Goal: Navigation & Orientation: Find specific page/section

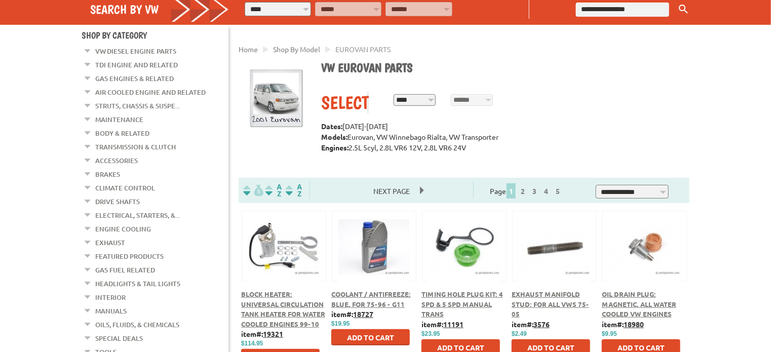
scroll to position [249, 0]
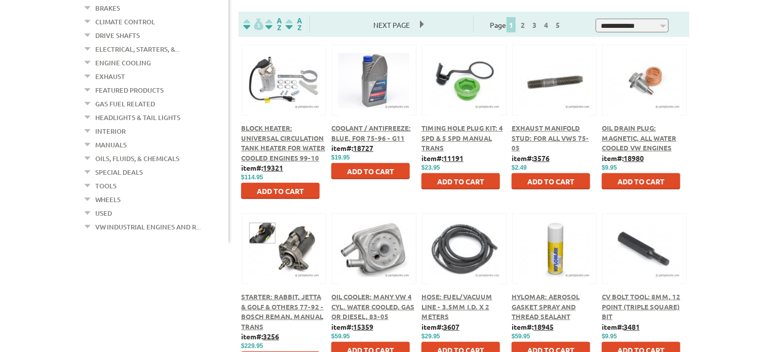
click at [107, 193] on link "Wheels" at bounding box center [107, 199] width 25 height 13
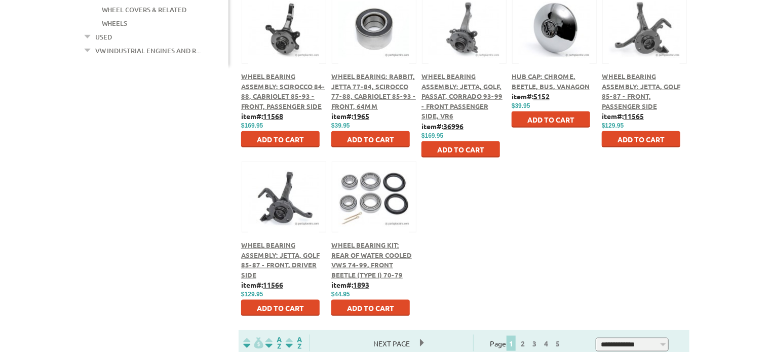
scroll to position [498, 0]
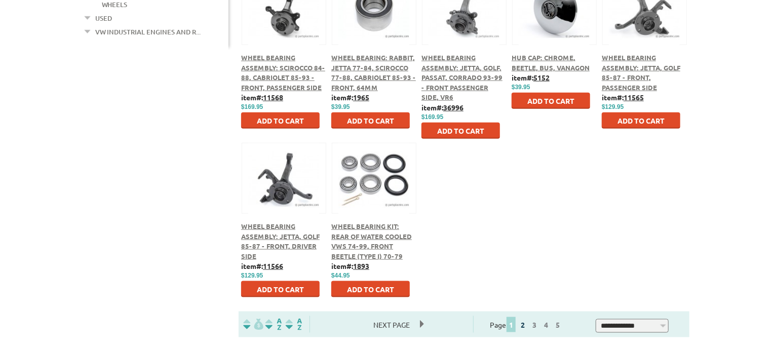
click at [527, 328] on link "2" at bounding box center [522, 324] width 9 height 9
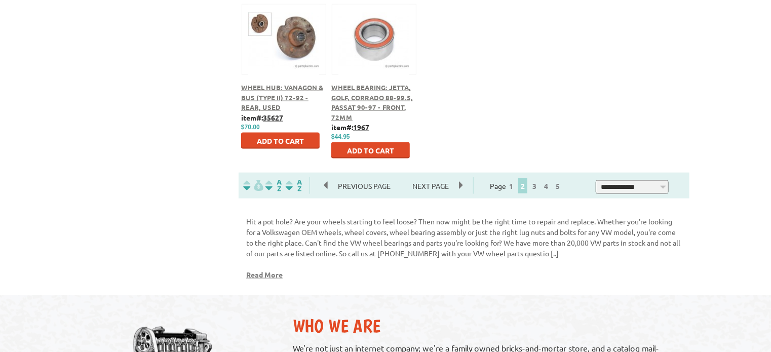
scroll to position [664, 0]
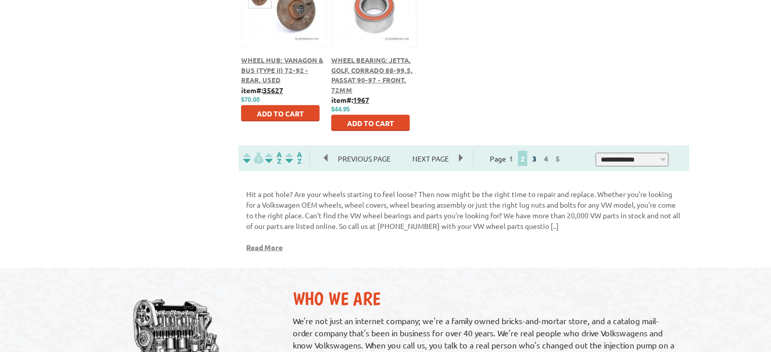
click at [539, 163] on link "3" at bounding box center [534, 158] width 9 height 9
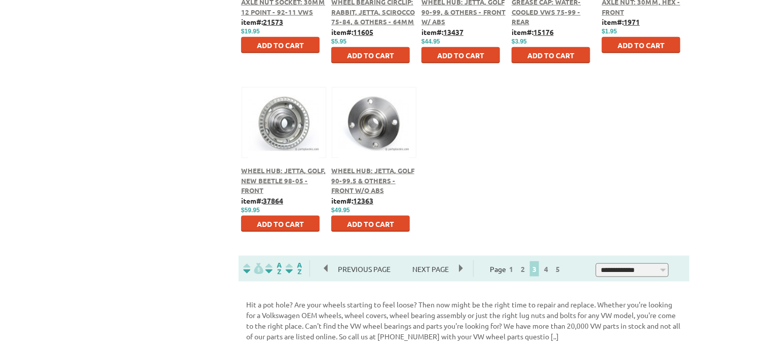
scroll to position [581, 0]
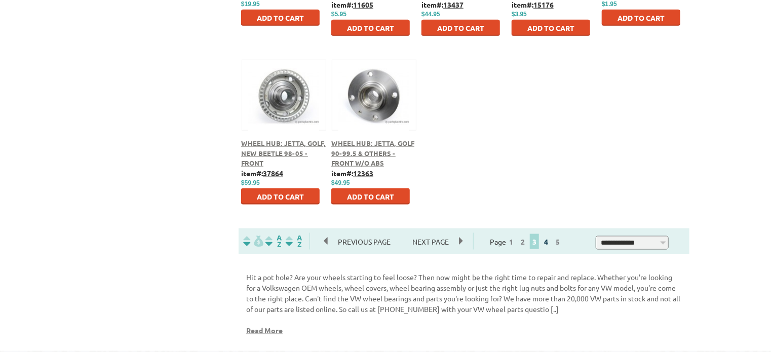
click at [550, 244] on link "4" at bounding box center [545, 241] width 9 height 9
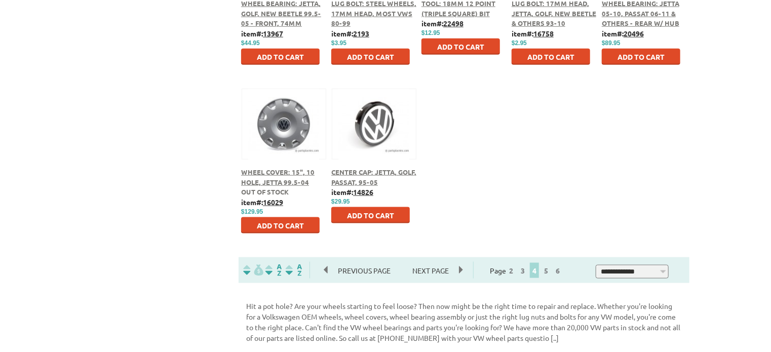
scroll to position [581, 0]
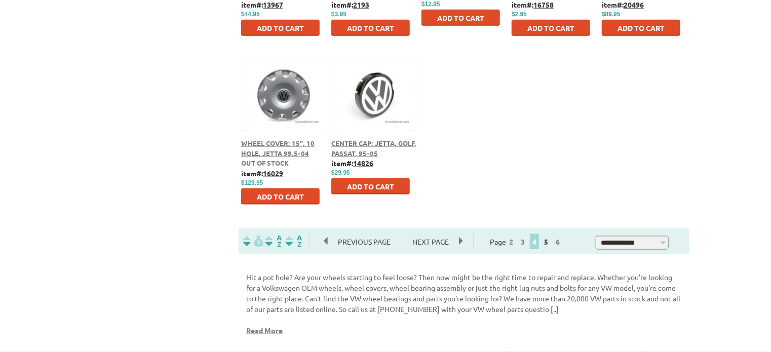
click at [550, 244] on link "5" at bounding box center [545, 241] width 9 height 9
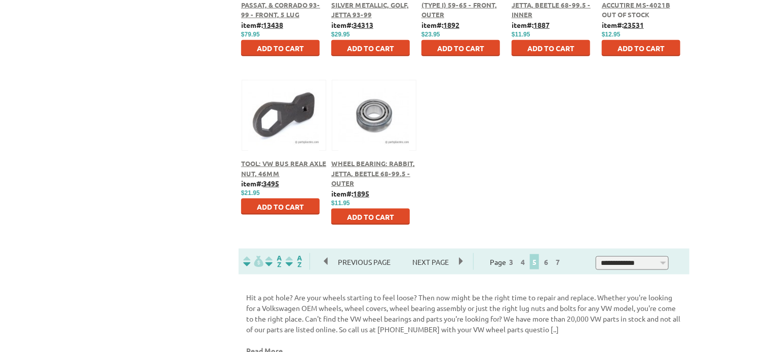
scroll to position [664, 0]
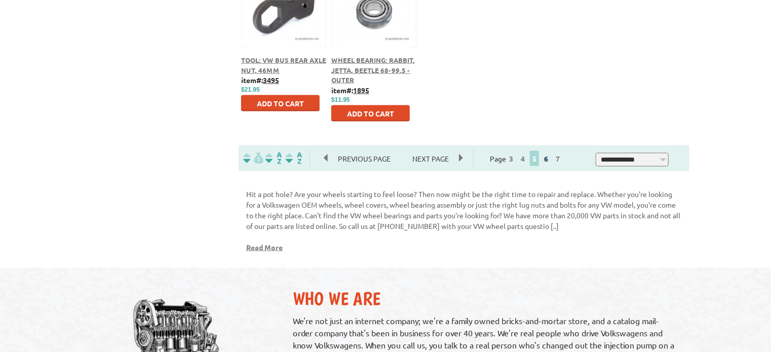
click at [550, 161] on link "6" at bounding box center [545, 158] width 9 height 9
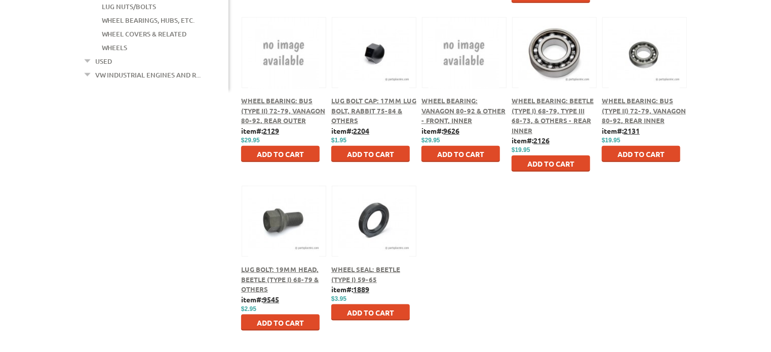
scroll to position [498, 0]
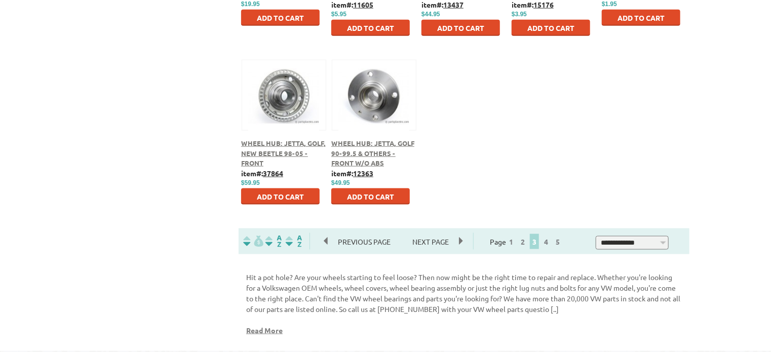
scroll to position [581, 0]
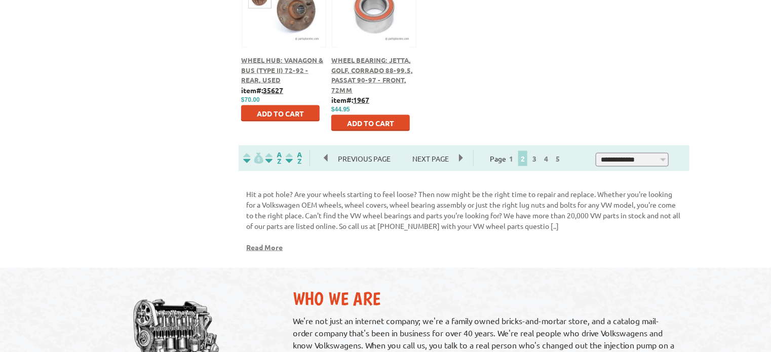
scroll to position [664, 0]
